Goal: Transaction & Acquisition: Obtain resource

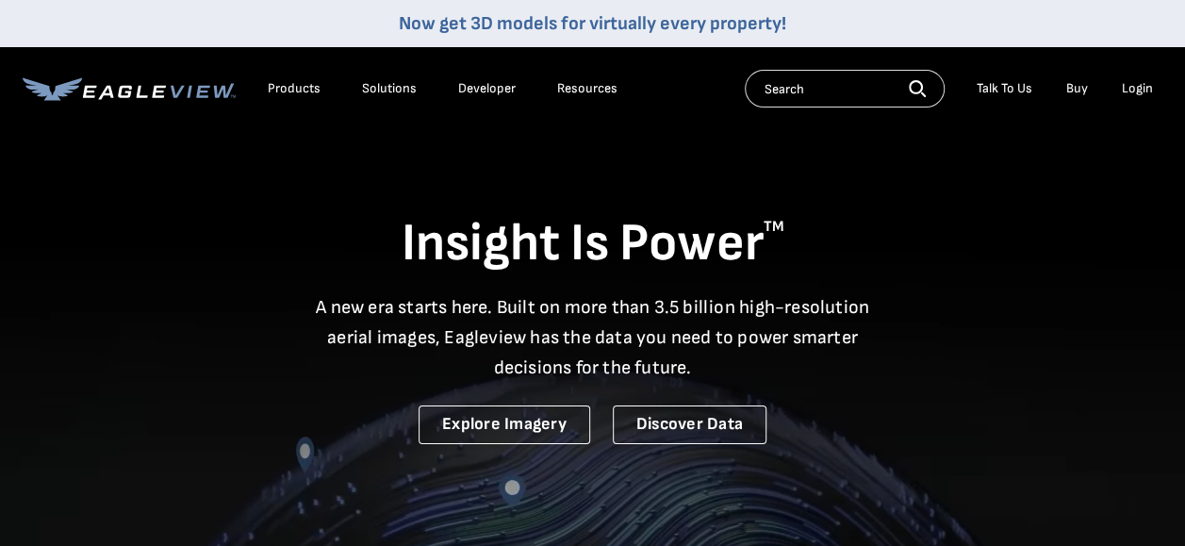
click at [1129, 82] on div "Login" at bounding box center [1137, 88] width 31 height 17
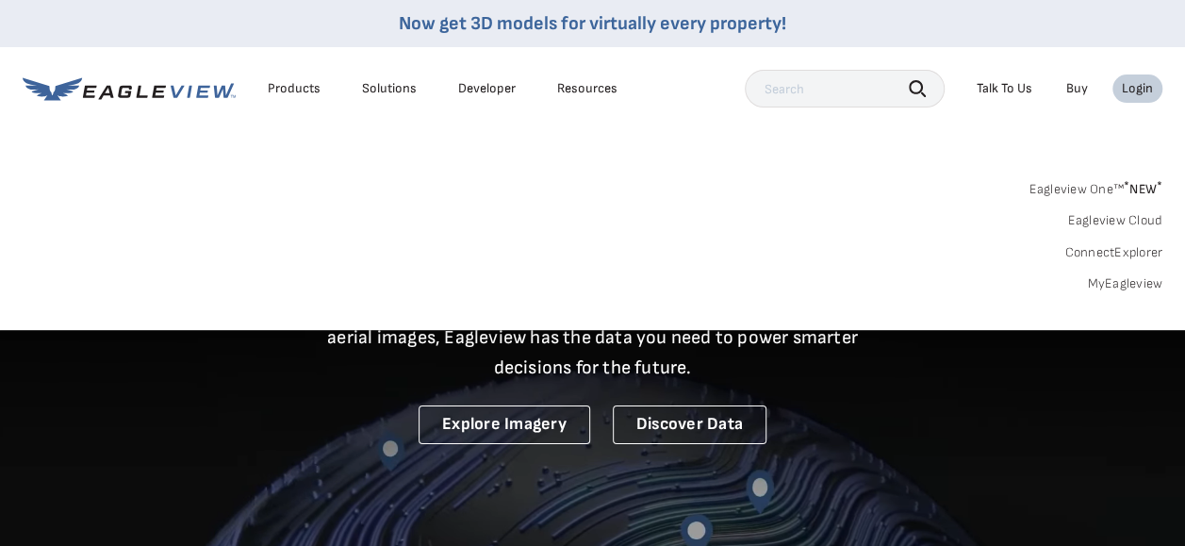
click at [1147, 72] on div "Search Talk To Us Buy Login" at bounding box center [954, 89] width 418 height 38
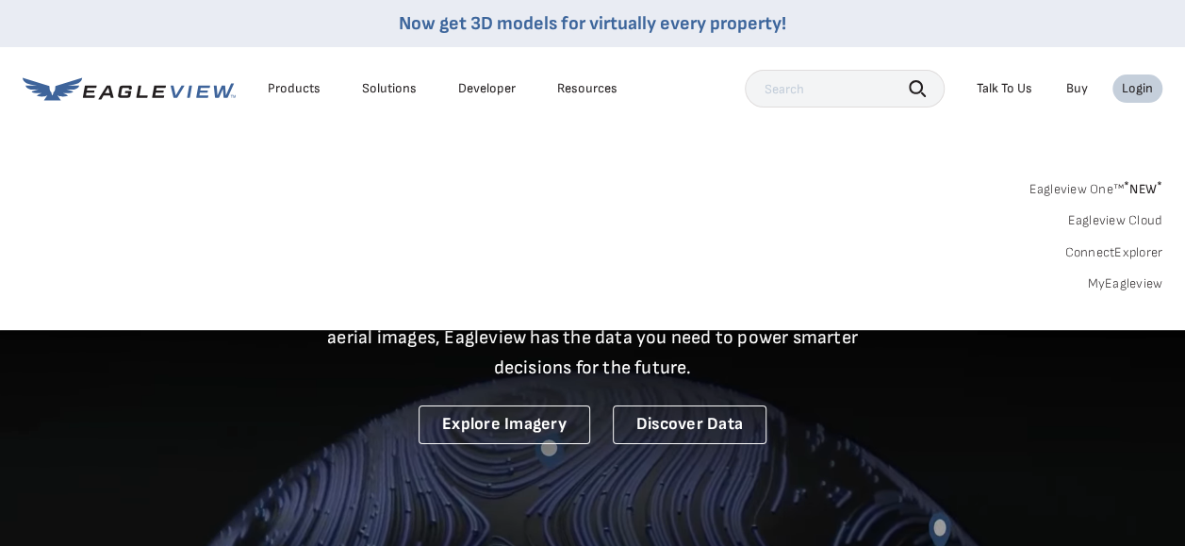
click at [1147, 92] on div "Login" at bounding box center [1137, 88] width 31 height 17
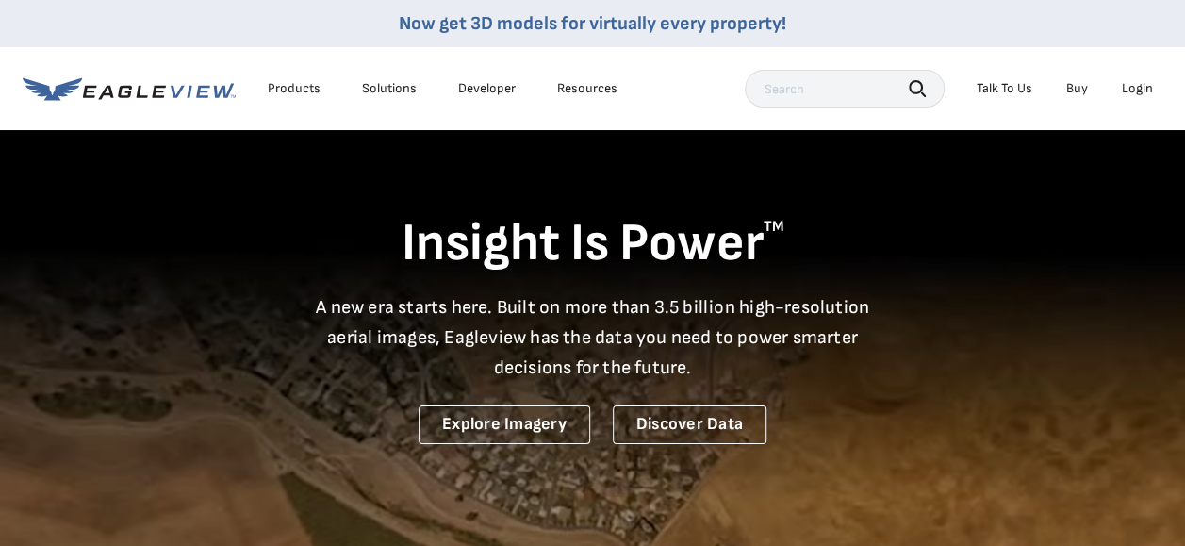
click at [1147, 92] on div "Login" at bounding box center [1137, 88] width 31 height 17
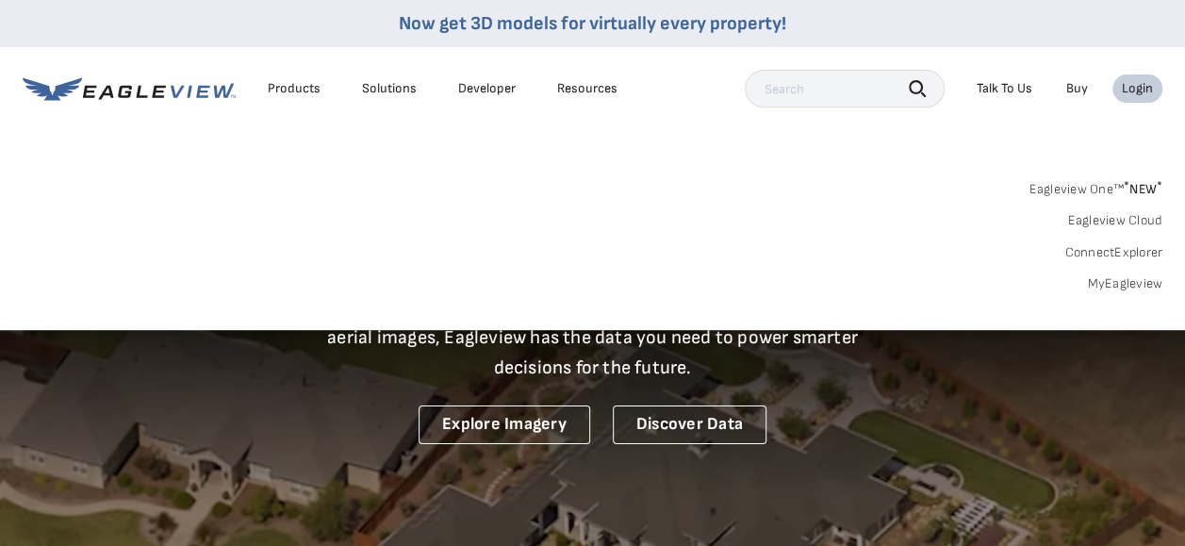
click at [1134, 288] on link "MyEagleview" at bounding box center [1124, 283] width 75 height 17
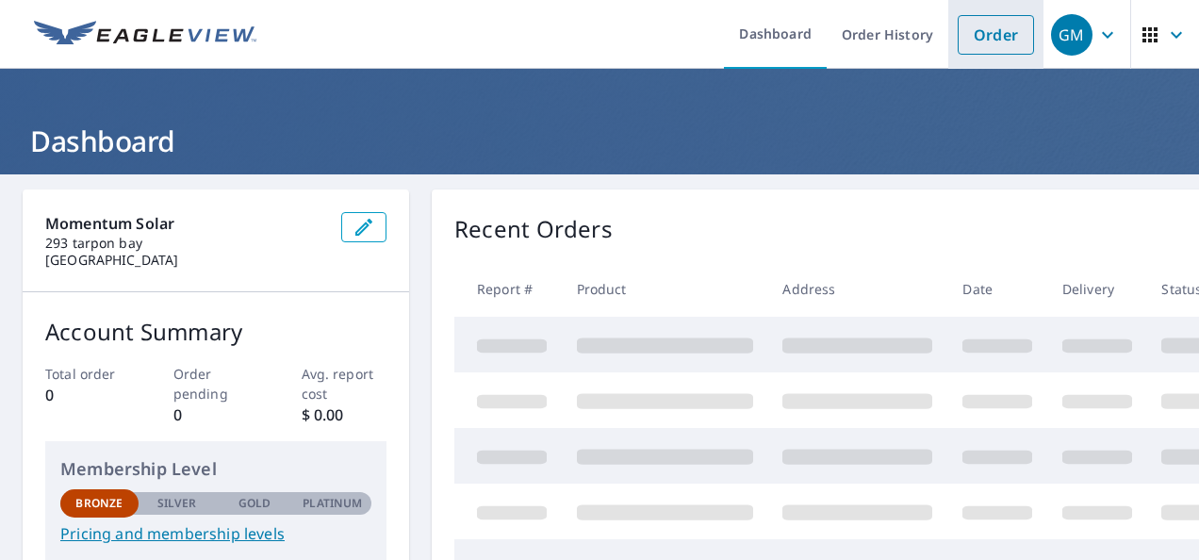
click at [969, 36] on link "Order" at bounding box center [996, 35] width 76 height 40
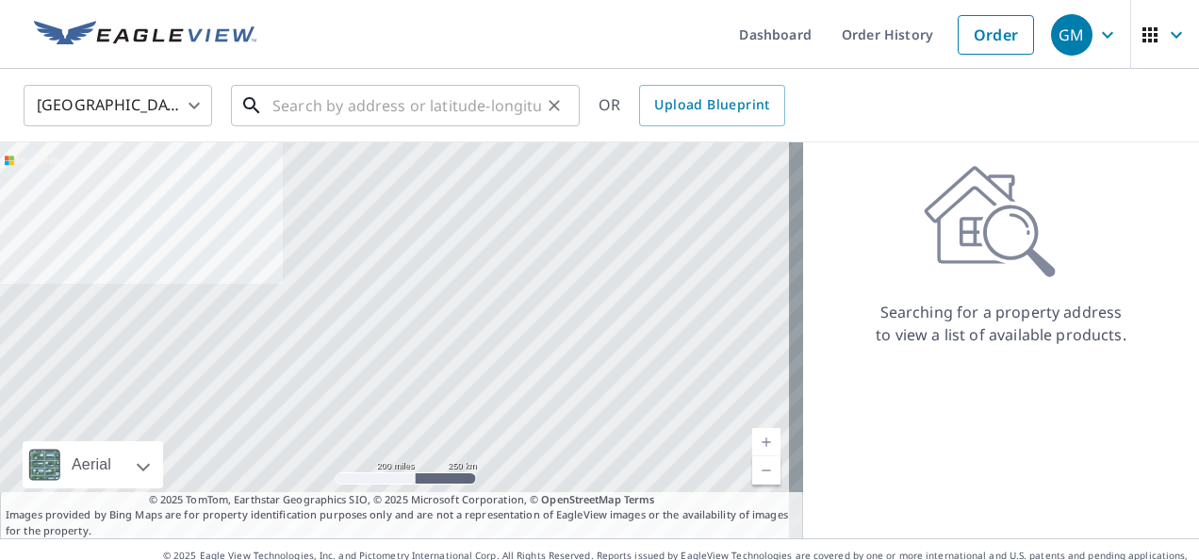
click at [454, 112] on input "text" at bounding box center [406, 105] width 269 height 53
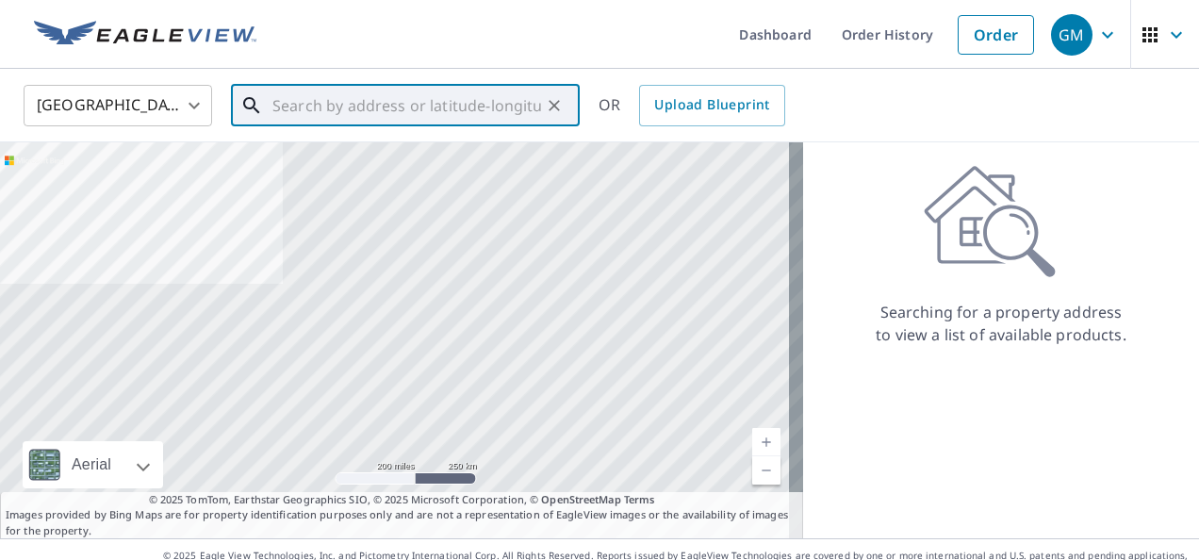
paste input "795 Mountain Ave, New Providence, NJ 07974"
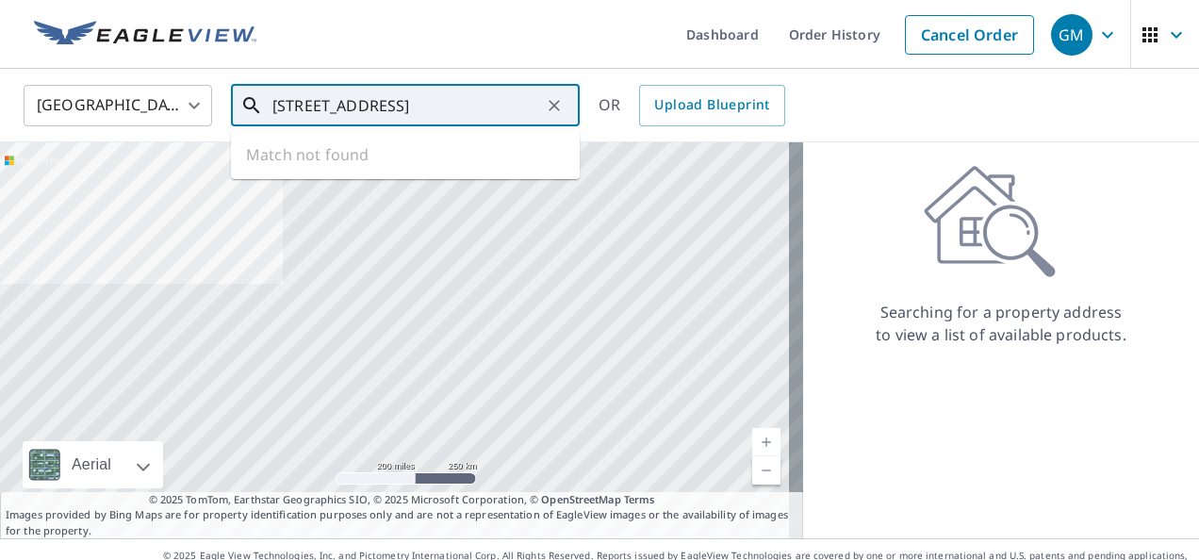
scroll to position [0, 57]
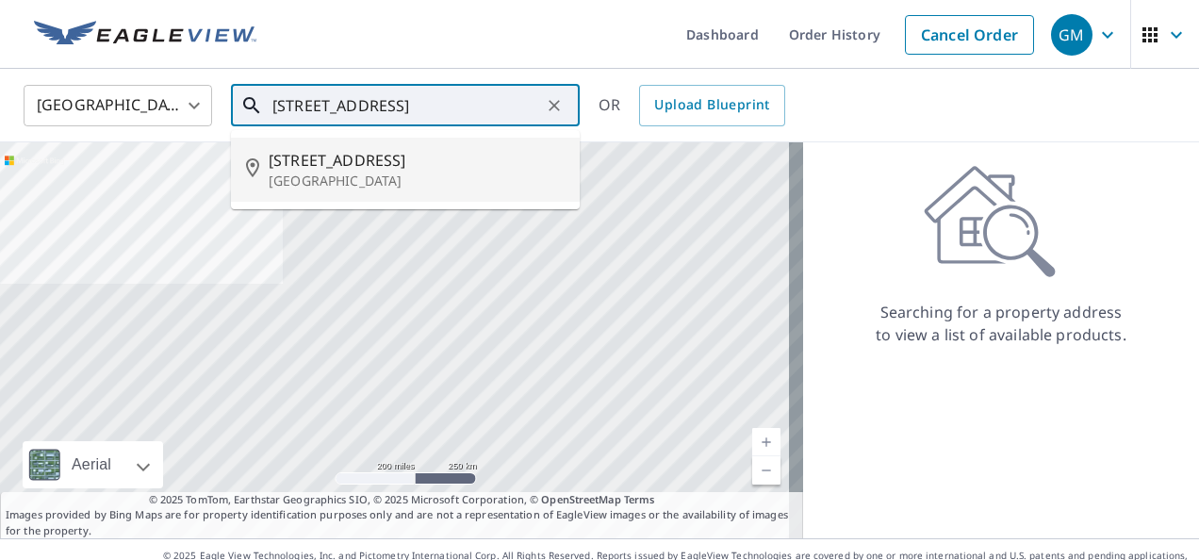
click at [424, 168] on span "795 Mountain Ave" at bounding box center [417, 160] width 296 height 23
type input "795 Mountain Ave New Providence, NJ 07974"
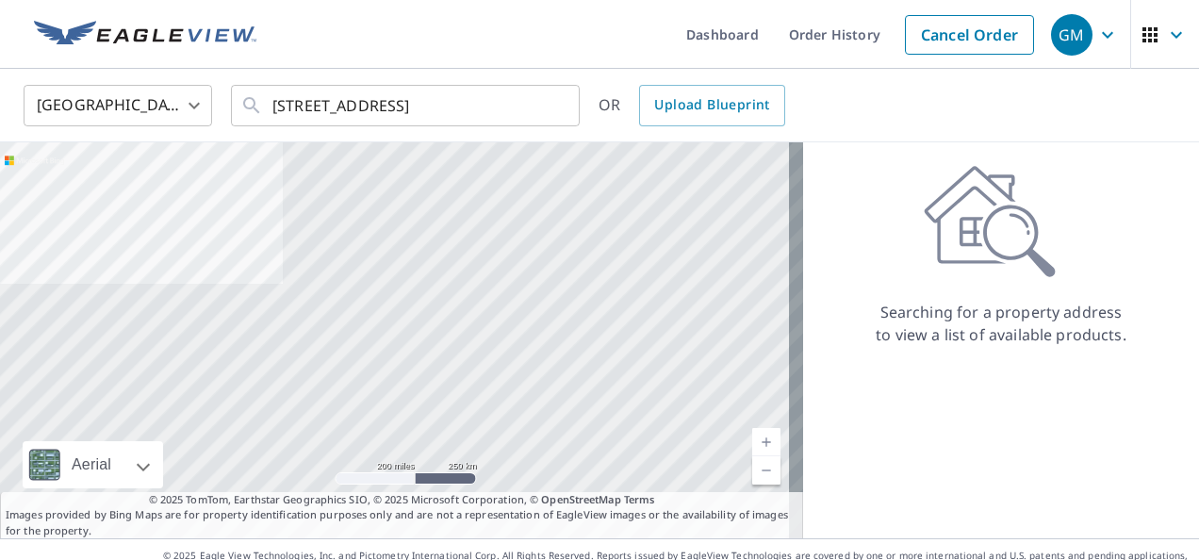
scroll to position [0, 0]
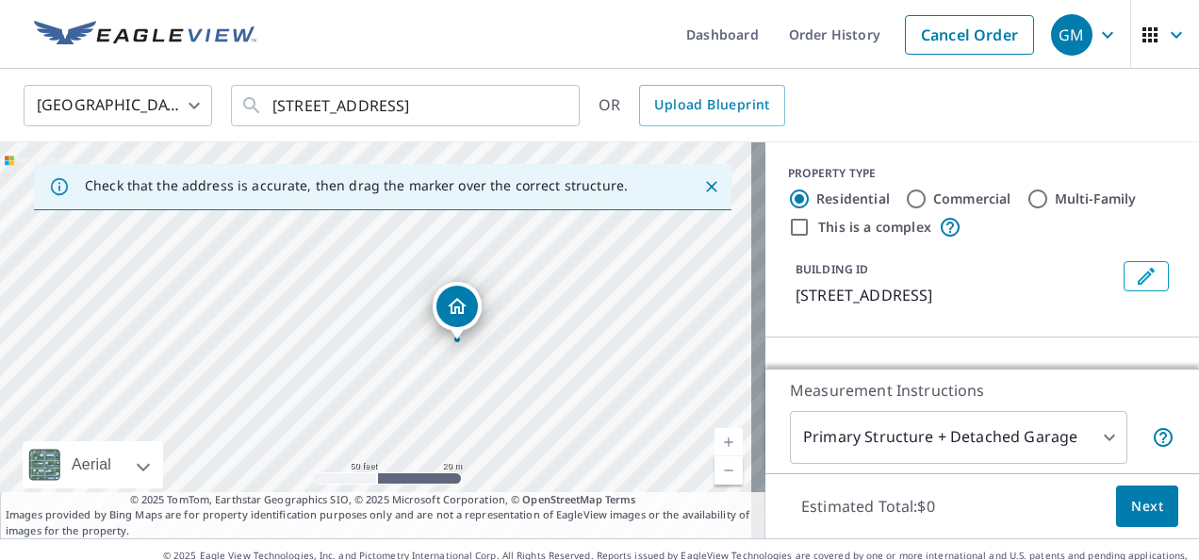
drag, startPoint x: 410, startPoint y: 386, endPoint x: 588, endPoint y: 383, distance: 178.2
click at [588, 383] on div "795 Mountain Ave New Providence, NJ 07974" at bounding box center [382, 340] width 765 height 396
click at [706, 187] on icon "Close" at bounding box center [711, 186] width 11 height 11
